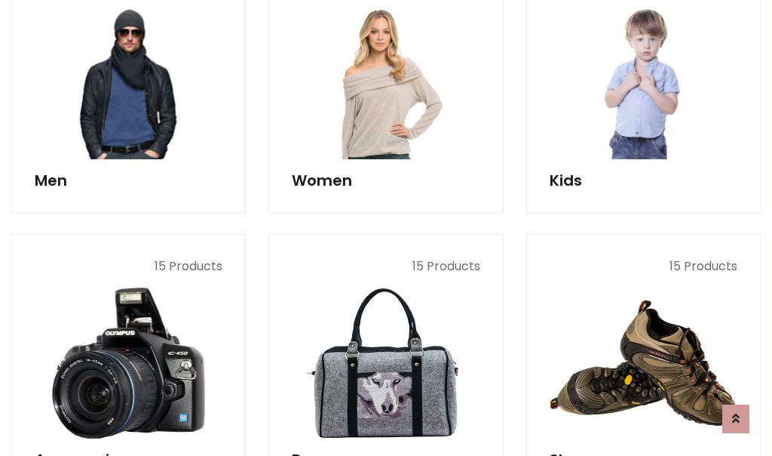
scroll to position [1095, 0]
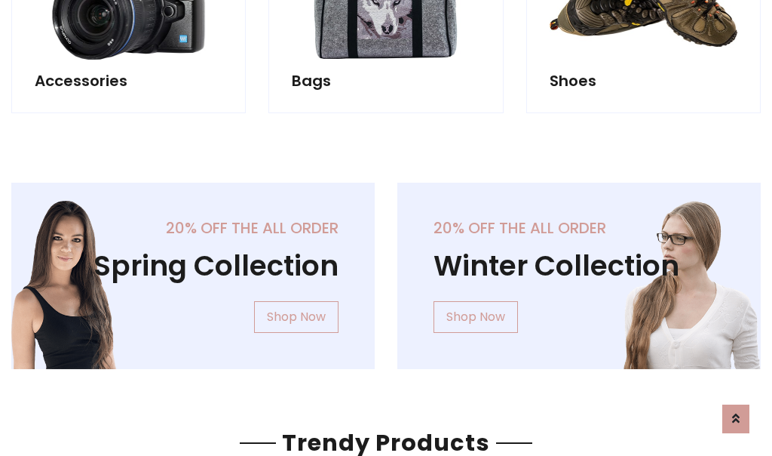
click at [386, 269] on div "20% off the all order Winter Collection Shop Now" at bounding box center [579, 288] width 386 height 210
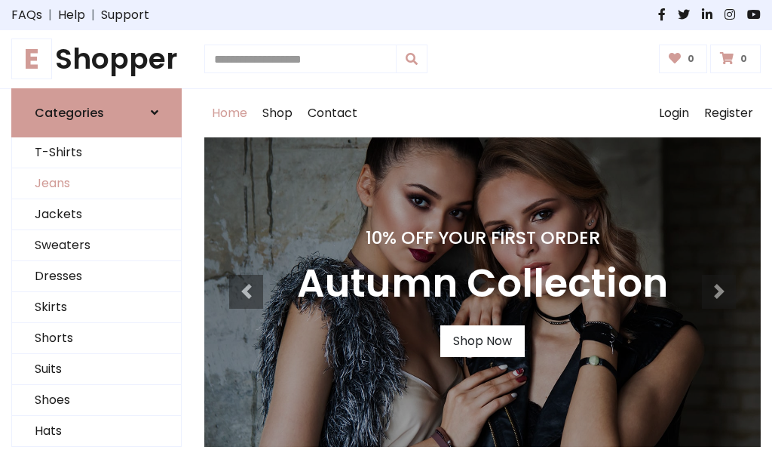
click at [97, 183] on link "Jeans" at bounding box center [96, 183] width 169 height 31
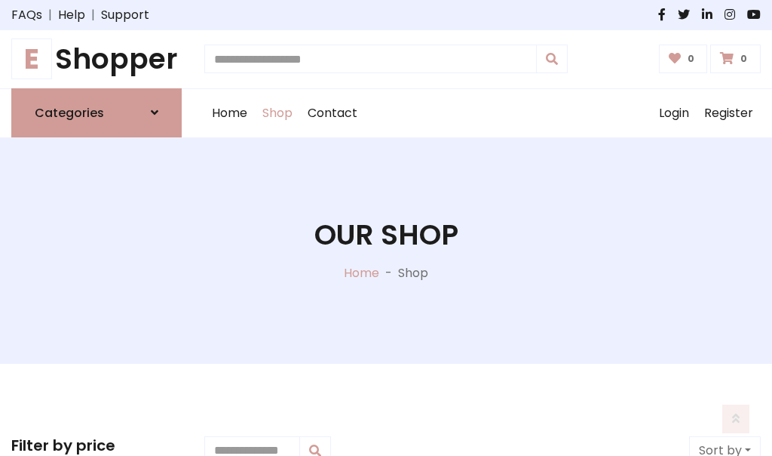
scroll to position [476, 0]
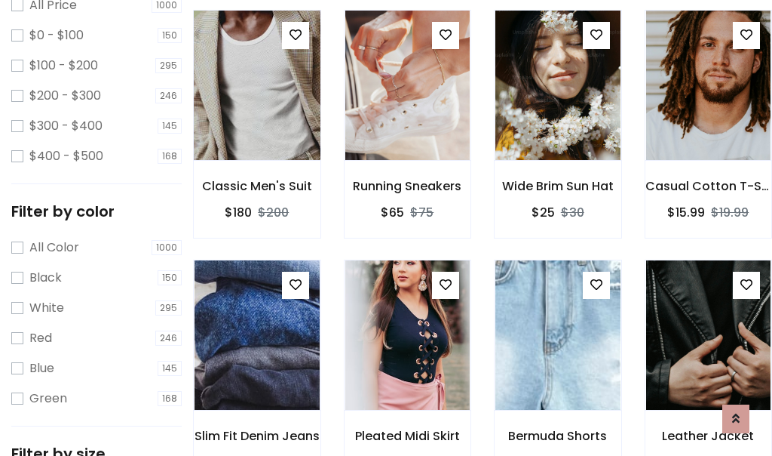
click at [256, 118] on img at bounding box center [257, 85] width 150 height 362
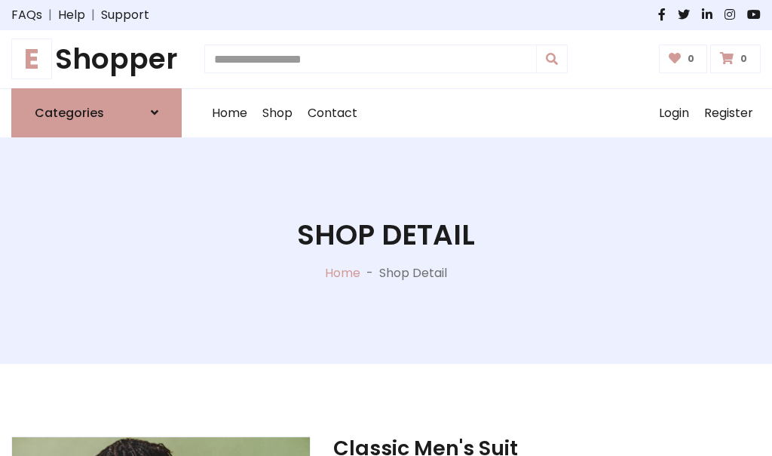
scroll to position [162, 0]
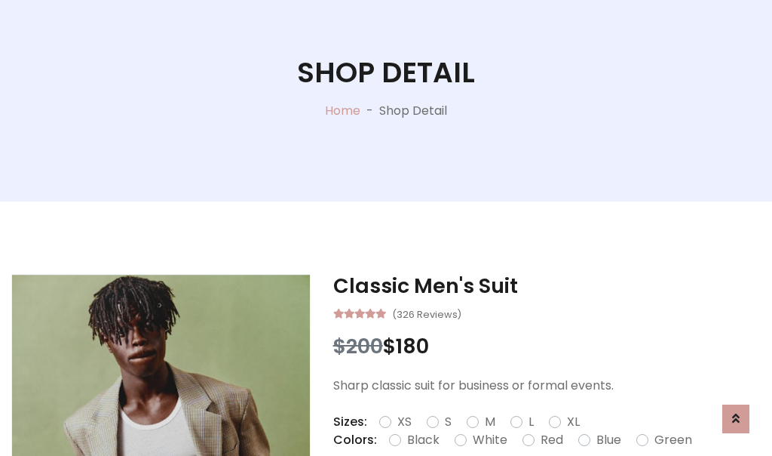
click at [550, 440] on label "Red" at bounding box center [552, 440] width 23 height 18
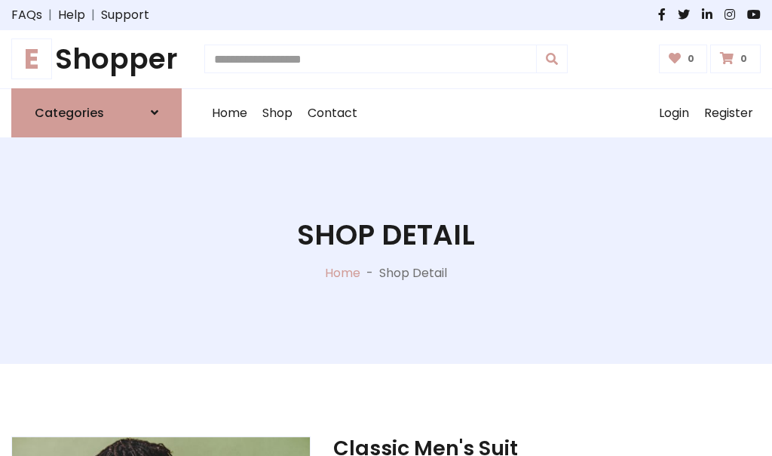
scroll to position [162, 0]
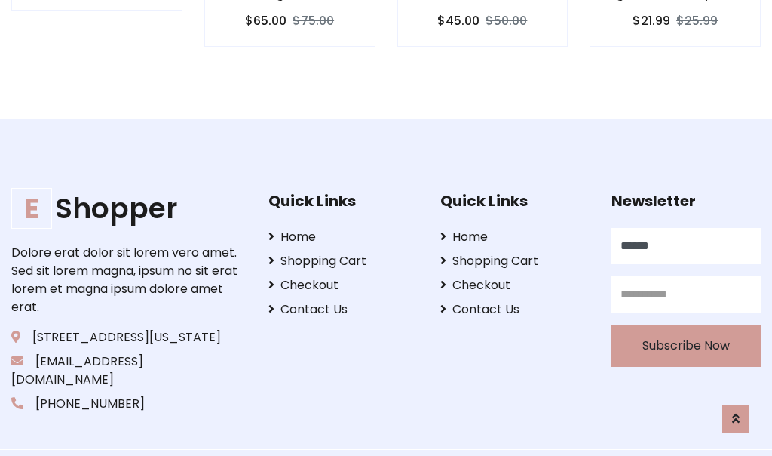
type input "******"
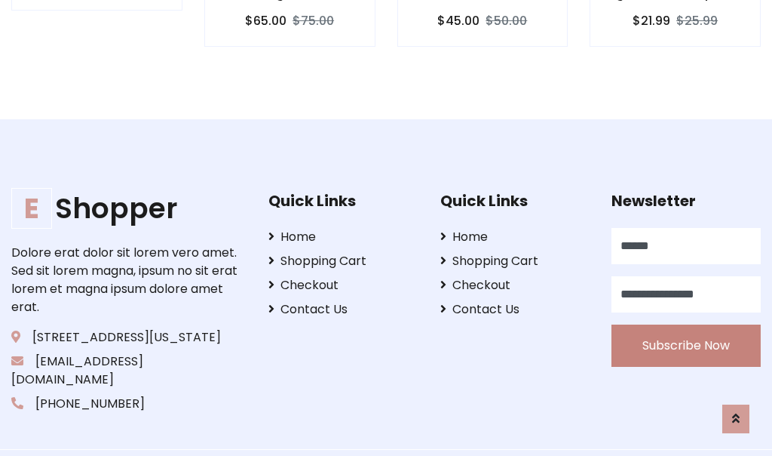
type input "**********"
click at [686, 327] on button "Subscribe Now" at bounding box center [686, 345] width 149 height 42
